Goal: Task Accomplishment & Management: Manage account settings

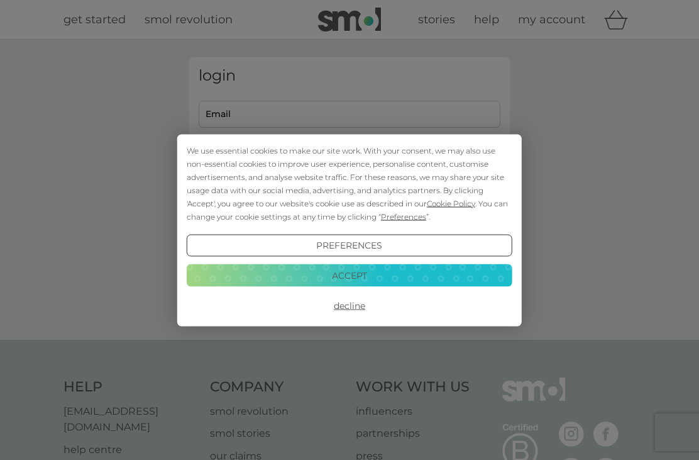
click at [414, 274] on button "Accept" at bounding box center [350, 275] width 326 height 23
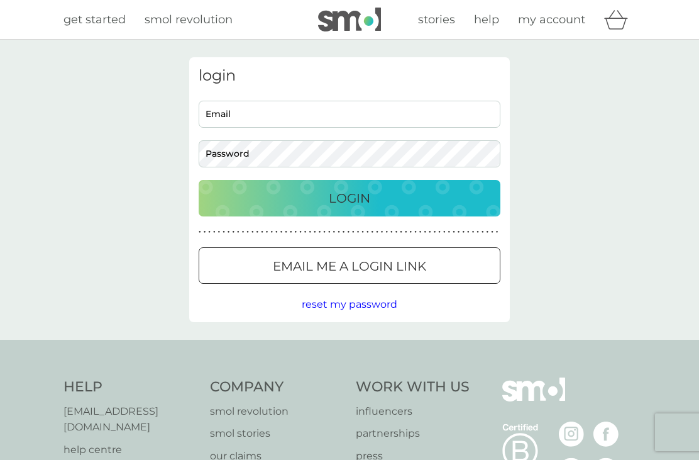
click at [392, 114] on input "Email" at bounding box center [350, 114] width 302 height 27
type input "[EMAIL_ADDRESS][DOMAIN_NAME]"
click at [350, 198] on button "Login" at bounding box center [350, 198] width 302 height 36
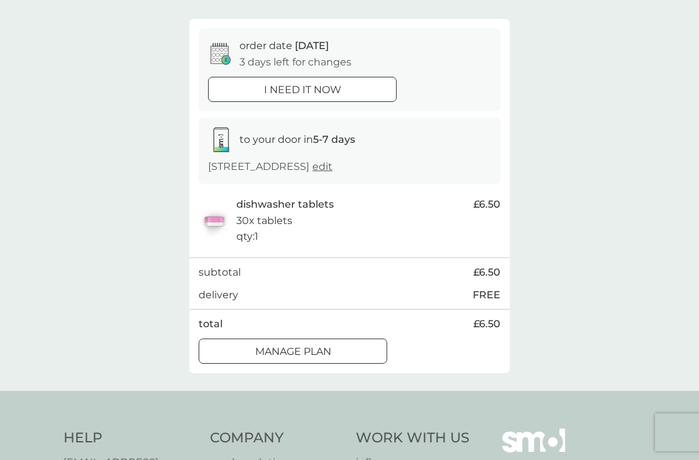
scroll to position [93, 0]
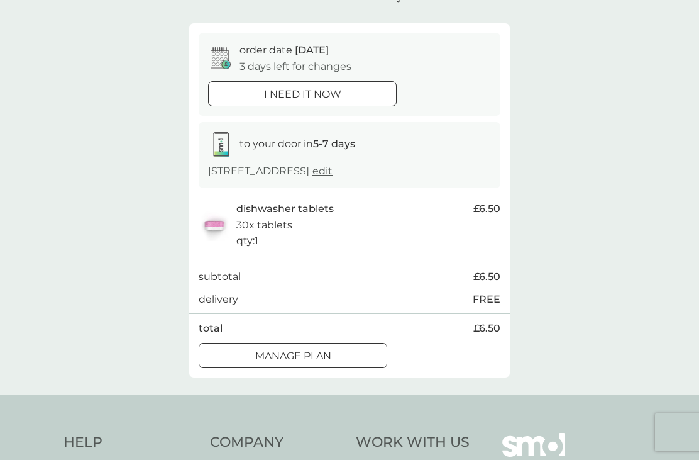
click at [359, 349] on div "Manage plan" at bounding box center [292, 356] width 187 height 16
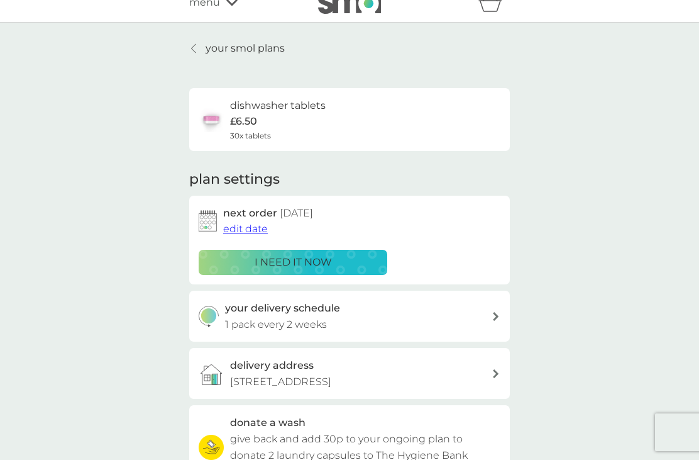
scroll to position [16, 0]
click at [259, 228] on span "edit date" at bounding box center [245, 229] width 45 height 12
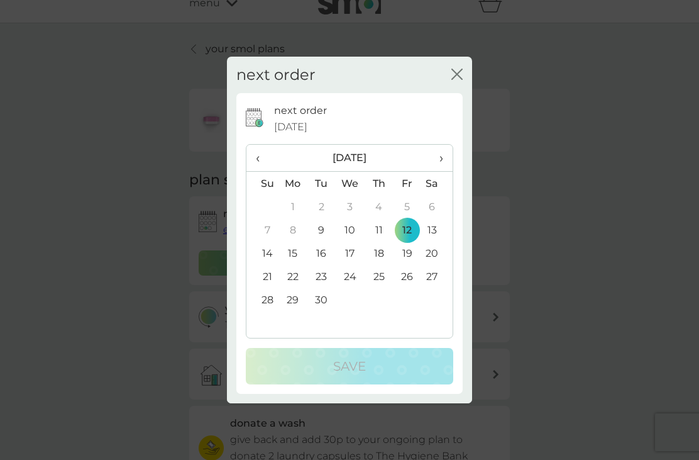
click at [461, 72] on icon "close" at bounding box center [457, 74] width 11 height 11
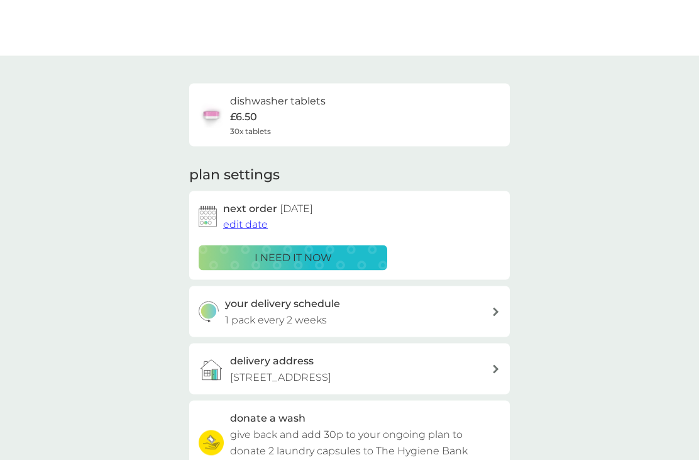
scroll to position [0, 0]
